Goal: Find specific fact: Find specific fact

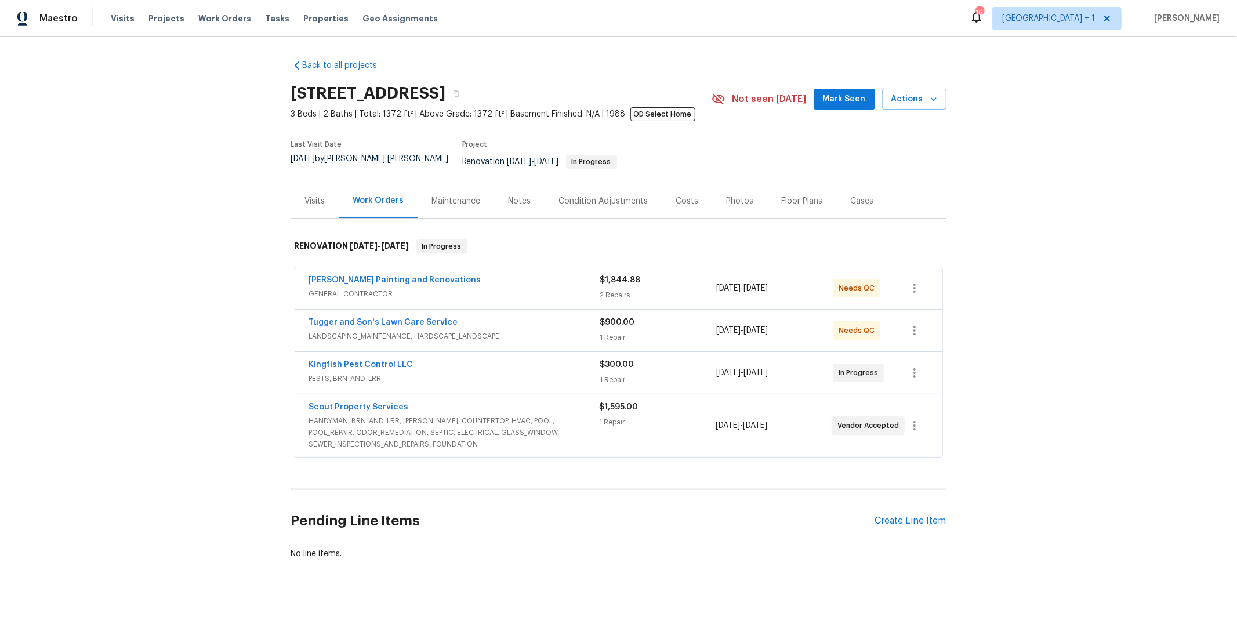
click at [457, 288] on span "GENERAL_CONTRACTOR" at bounding box center [454, 294] width 291 height 12
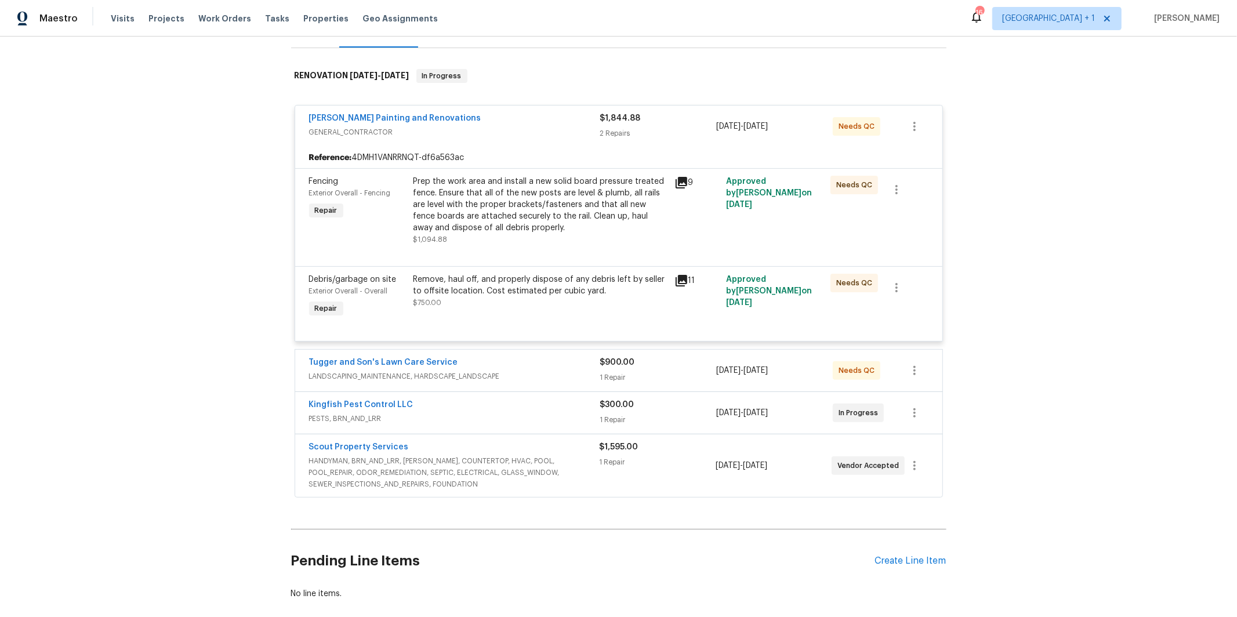
scroll to position [206, 0]
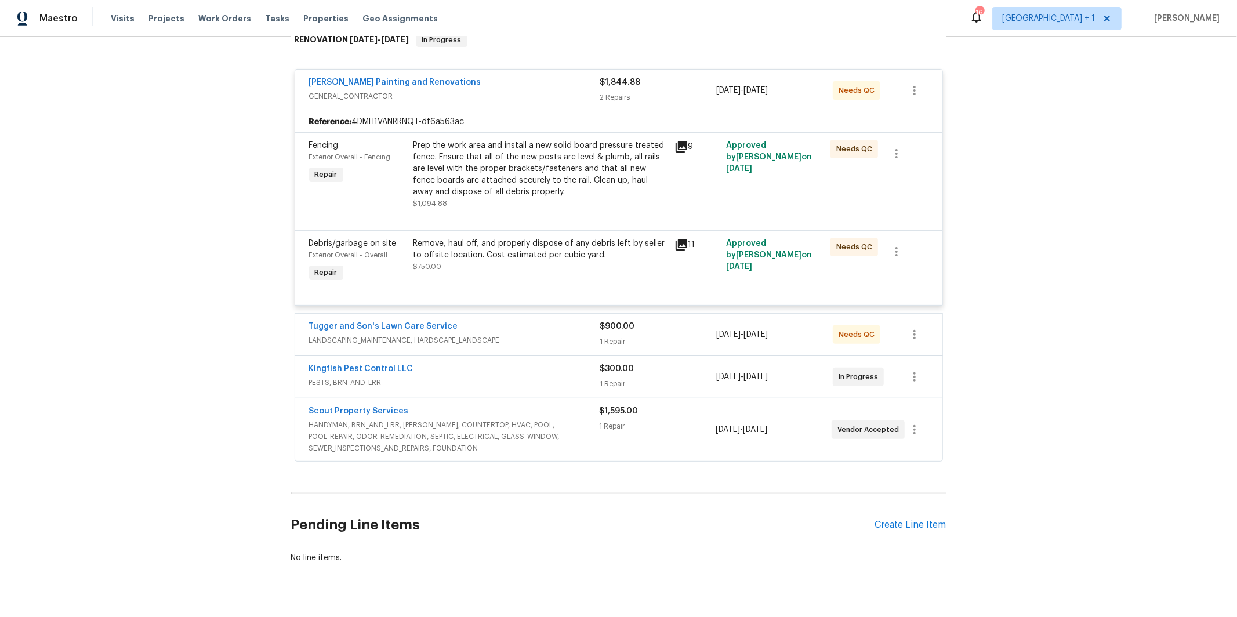
drag, startPoint x: 424, startPoint y: 420, endPoint x: 410, endPoint y: 421, distance: 14.0
click at [424, 420] on span "HANDYMAN, BRN_AND_LRR, [PERSON_NAME], COUNTERTOP, HVAC, POOL, POOL_REPAIR, ODOR…" at bounding box center [454, 436] width 290 height 35
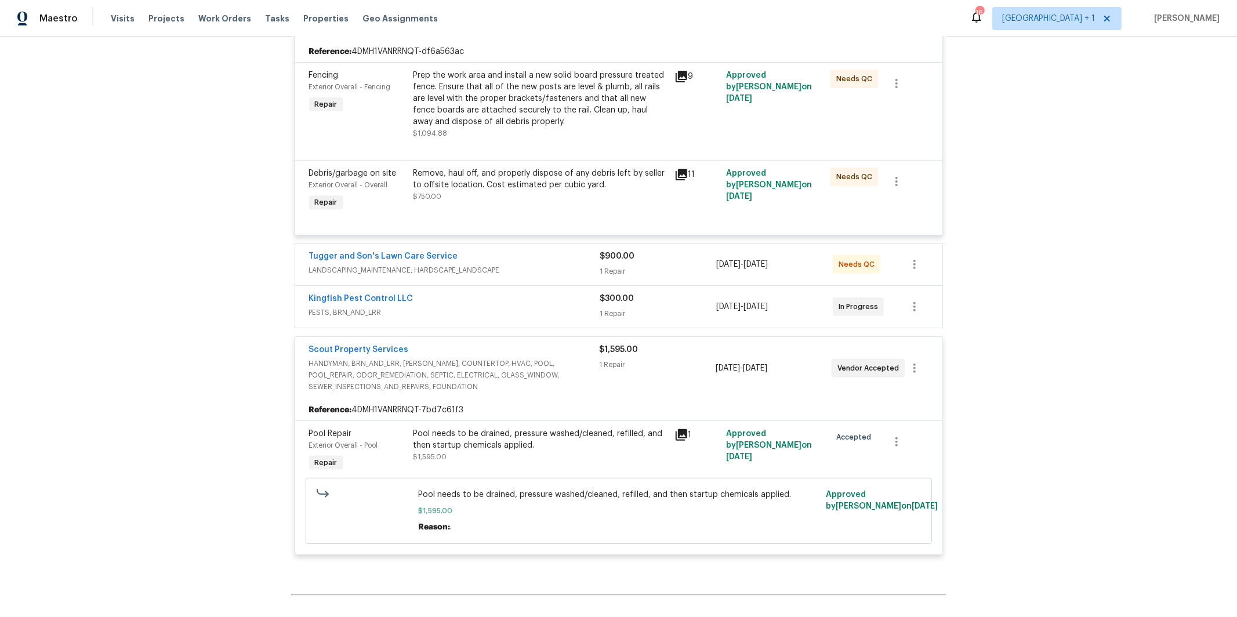
scroll to position [303, 0]
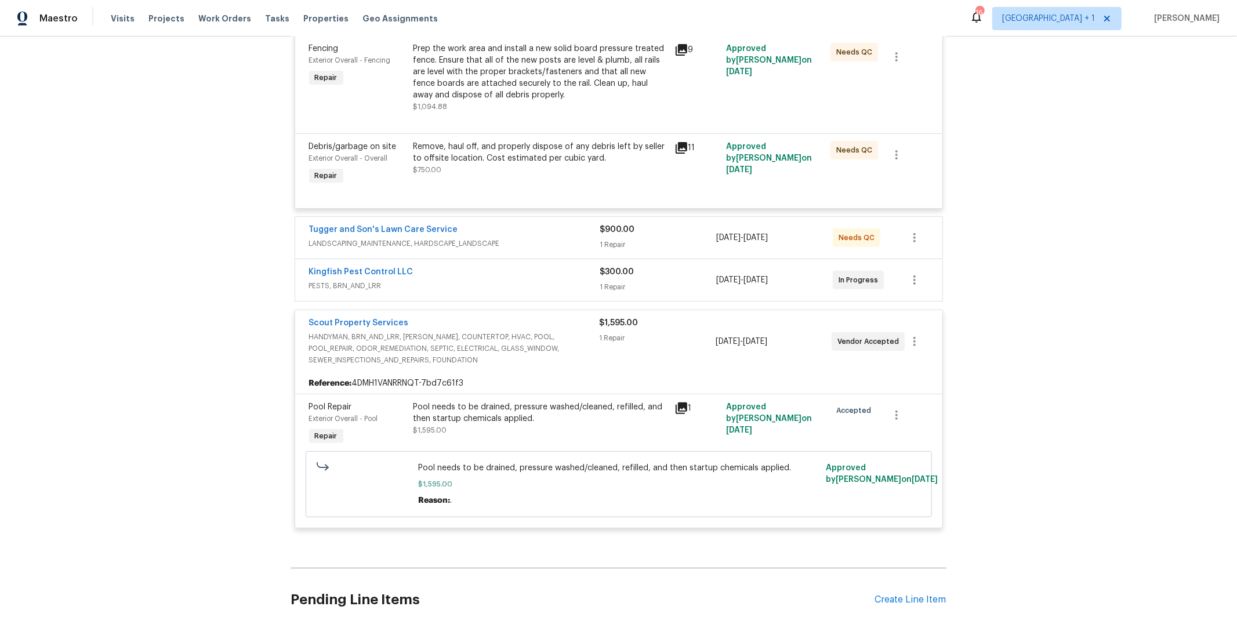
click at [550, 270] on div "Kingfish Pest Control LLC" at bounding box center [454, 273] width 291 height 14
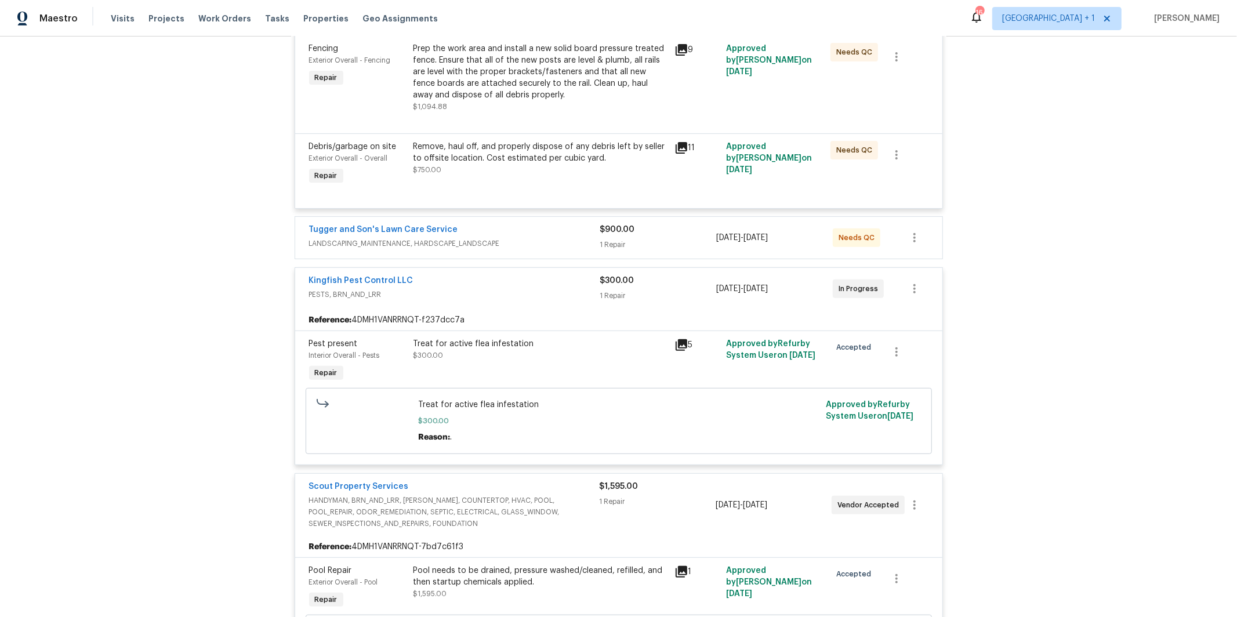
drag, startPoint x: 433, startPoint y: 238, endPoint x: 408, endPoint y: 244, distance: 25.7
click at [433, 238] on span "LANDSCAPING_MAINTENANCE, HARDSCAPE_LANDSCAPE" at bounding box center [454, 244] width 291 height 12
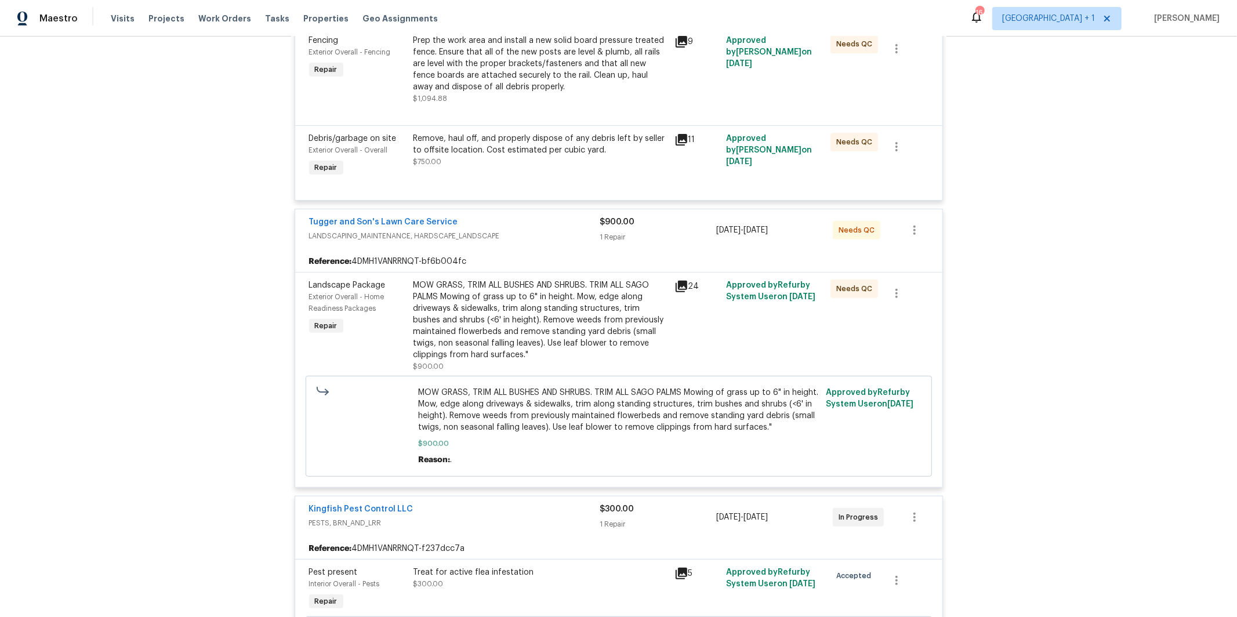
scroll to position [215, 0]
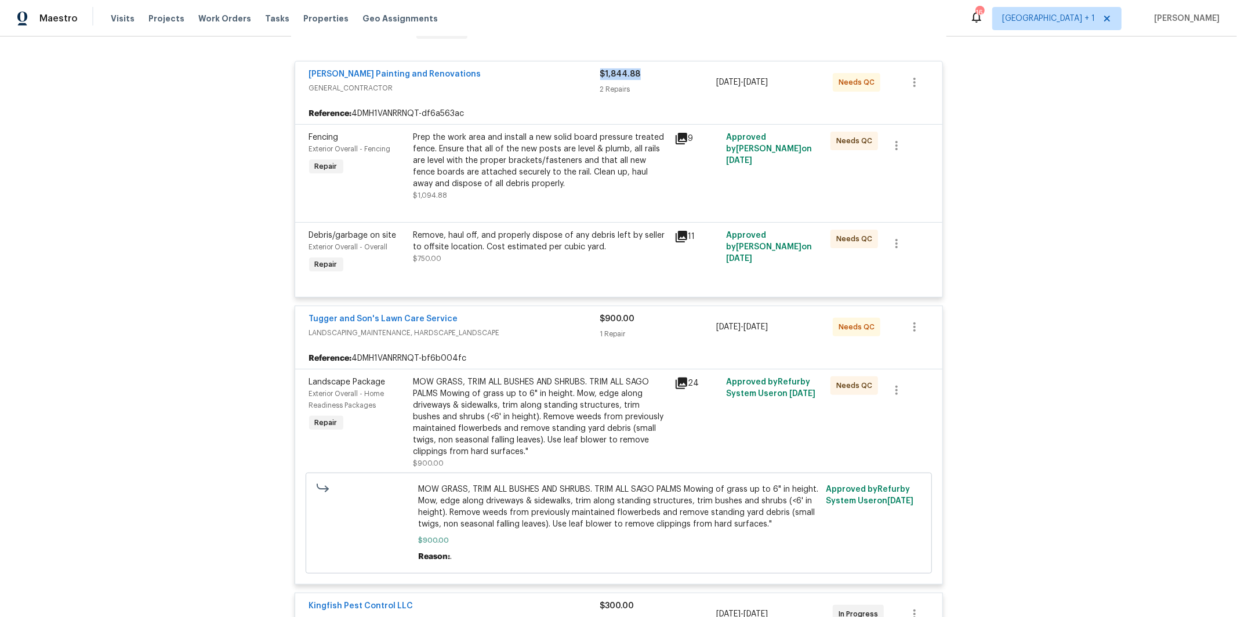
drag, startPoint x: 644, startPoint y: 68, endPoint x: 601, endPoint y: 69, distance: 43.5
click at [601, 69] on div "$1,844.88" at bounding box center [658, 74] width 117 height 12
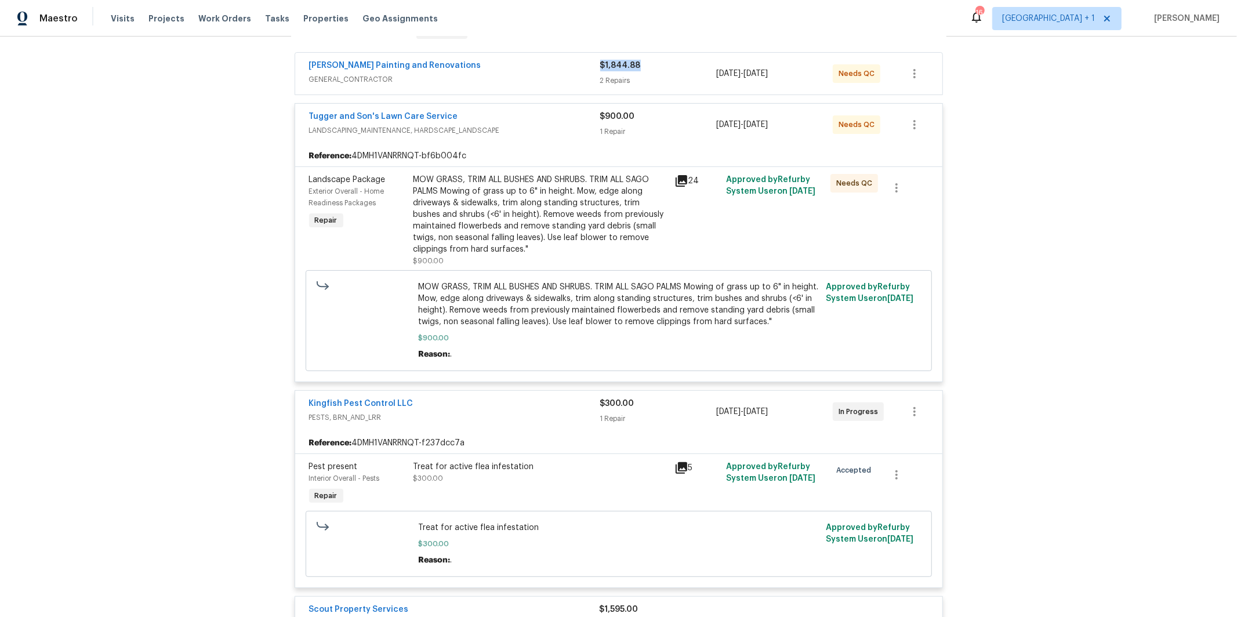
copy span "$1,844.88"
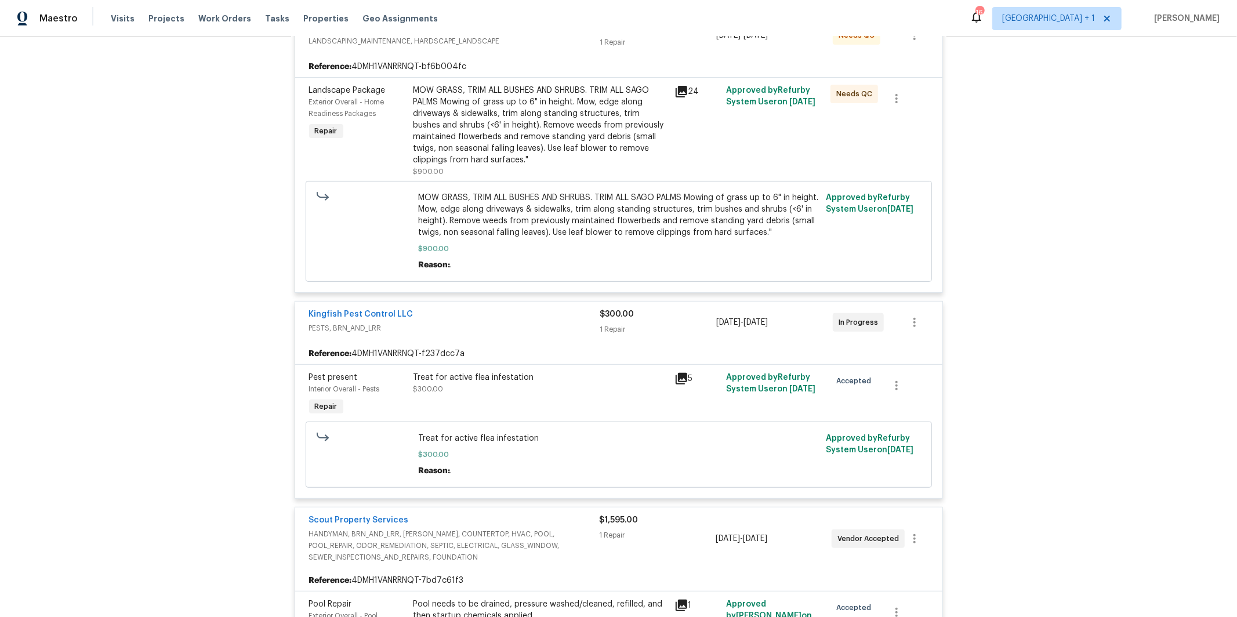
scroll to position [386, 0]
